Goal: Transaction & Acquisition: Purchase product/service

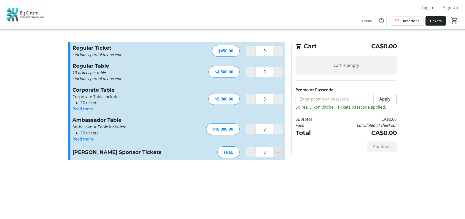
click at [279, 152] on mat-icon "Increment by one" at bounding box center [278, 152] width 6 height 6
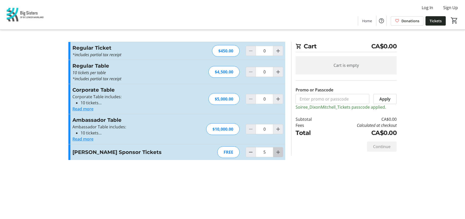
click at [279, 152] on mat-icon "Increment by one" at bounding box center [278, 152] width 6 height 6
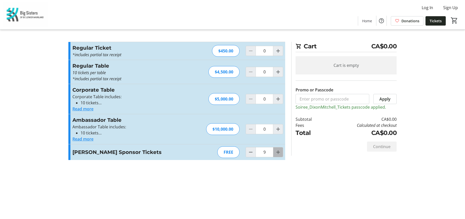
type input "10"
click at [279, 152] on div at bounding box center [278, 152] width 10 height 10
